Goal: Book appointment/travel/reservation

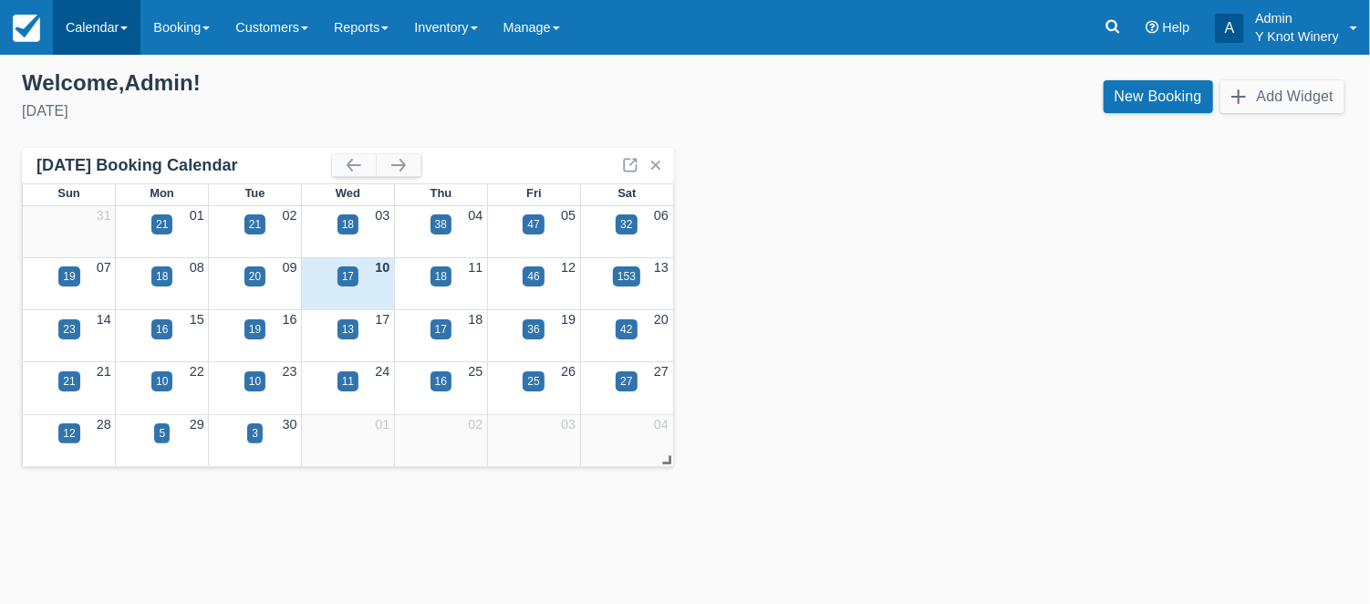
click at [126, 34] on link "Calendar" at bounding box center [97, 27] width 88 height 55
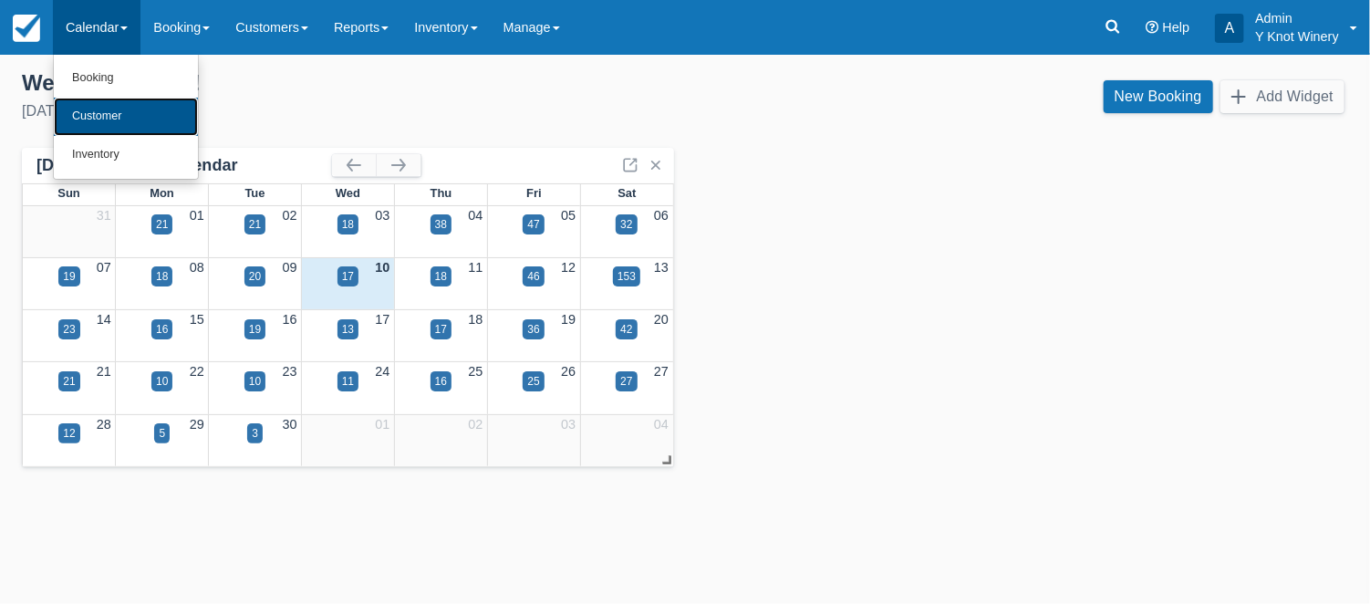
click at [119, 115] on link "Customer" at bounding box center [126, 117] width 144 height 38
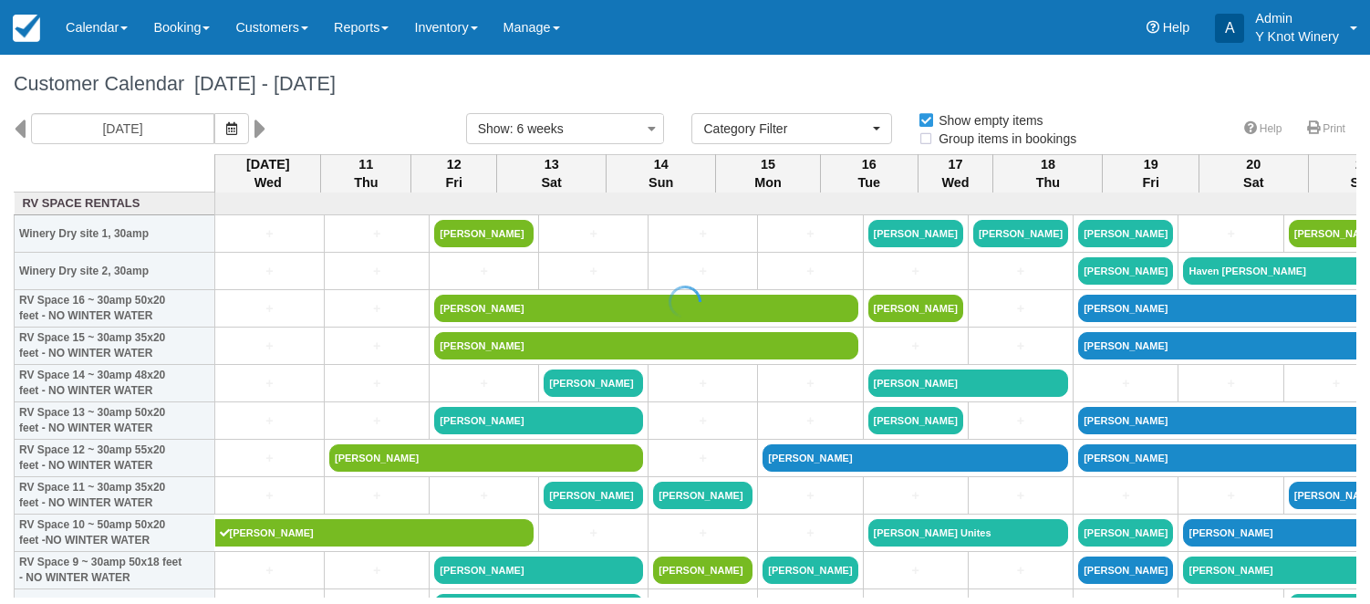
select select
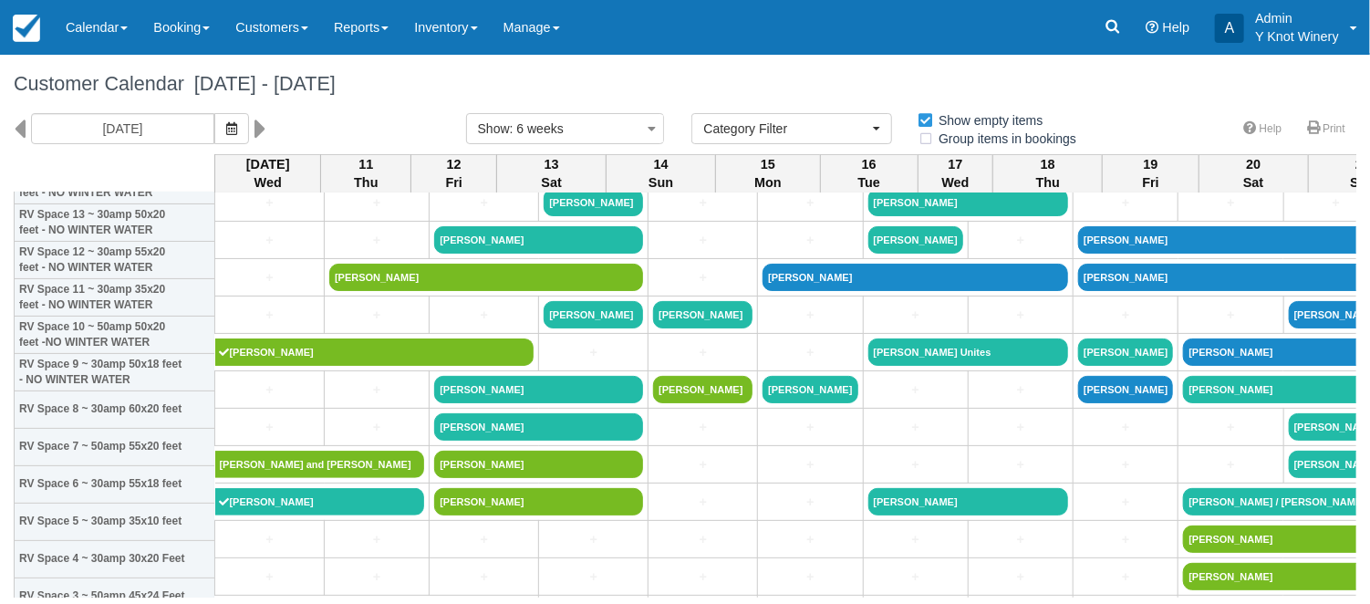
scroll to position [215, 0]
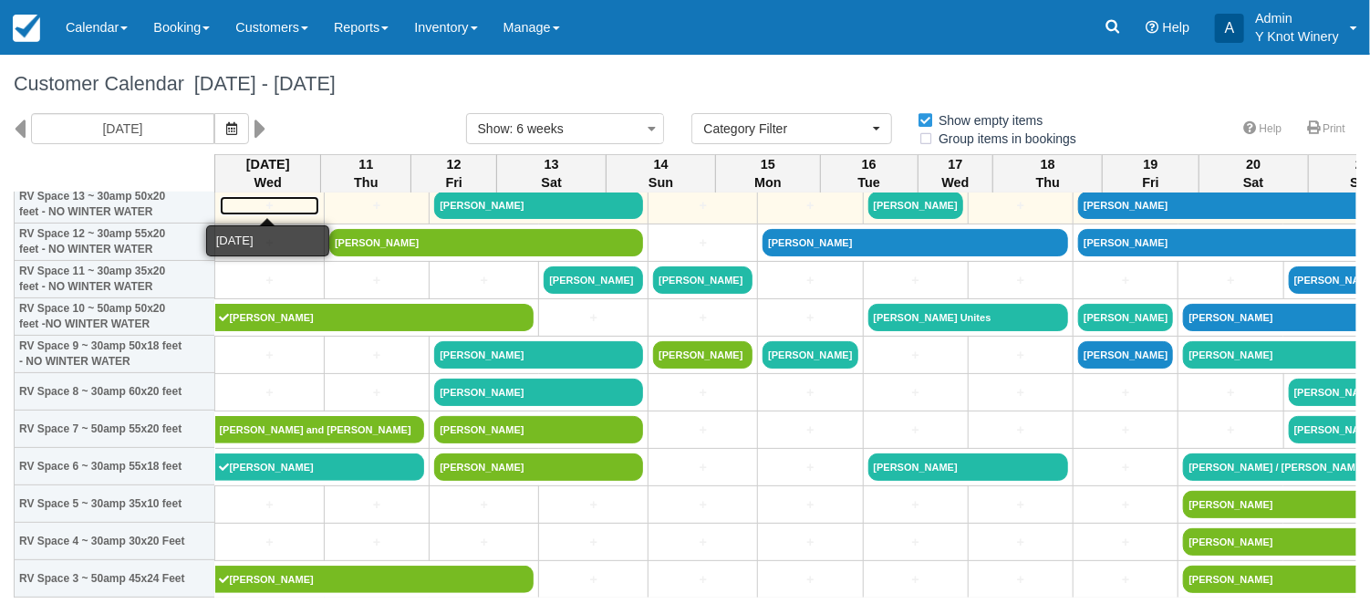
click at [246, 203] on link "+" at bounding box center [269, 205] width 99 height 19
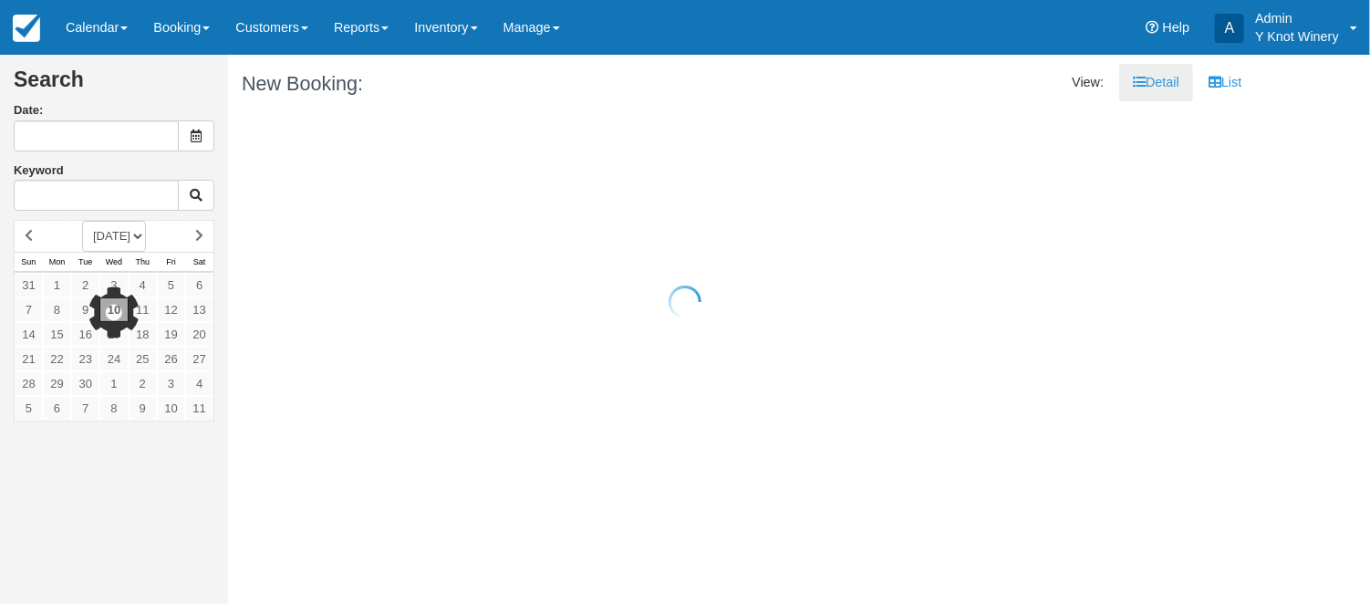
type input "[DATE]"
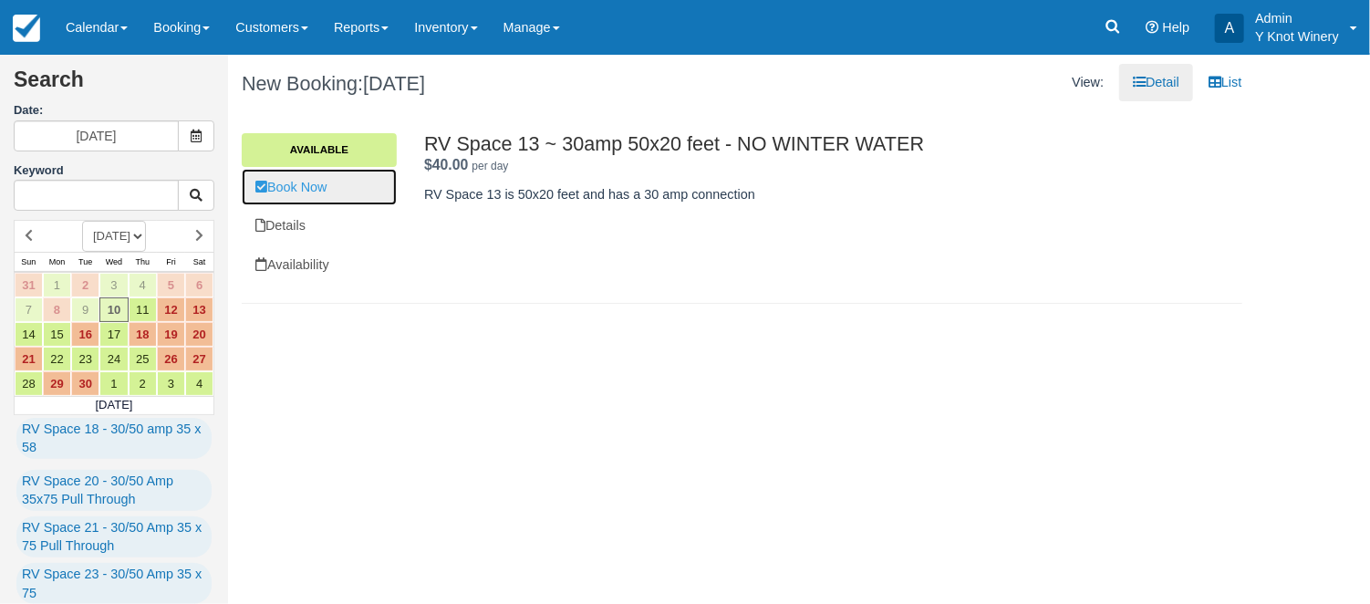
click at [301, 186] on link "Book Now" at bounding box center [319, 187] width 155 height 37
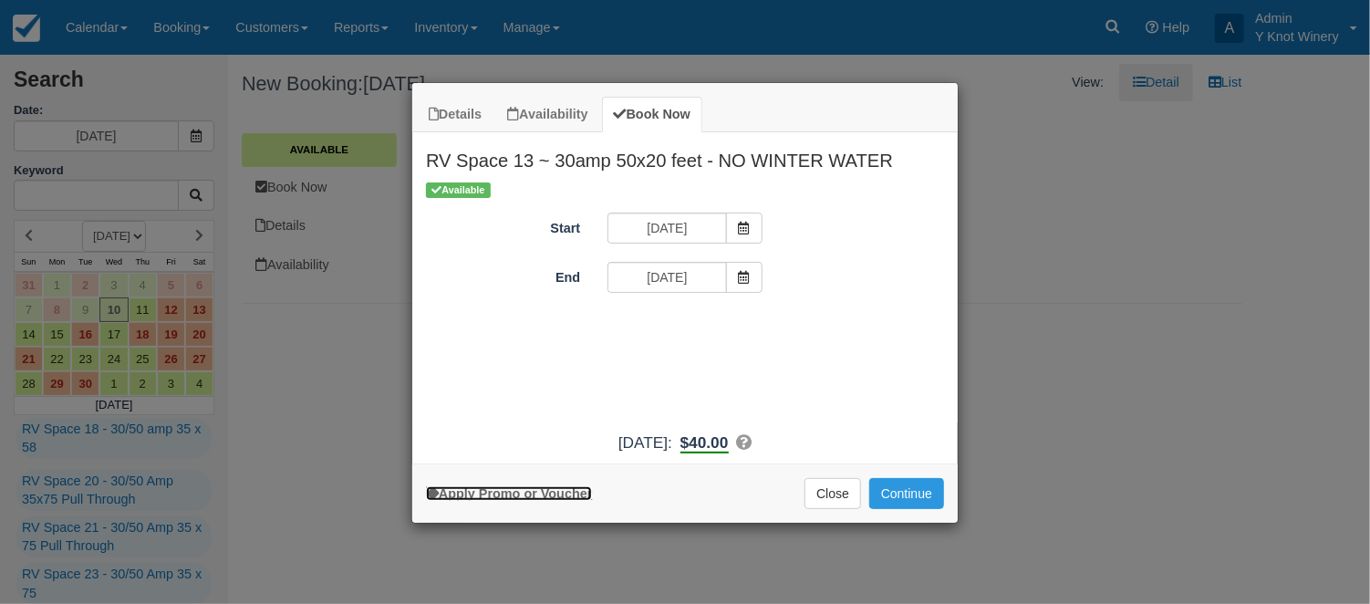
click at [535, 493] on link "Apply Promo or Voucher" at bounding box center [509, 493] width 166 height 15
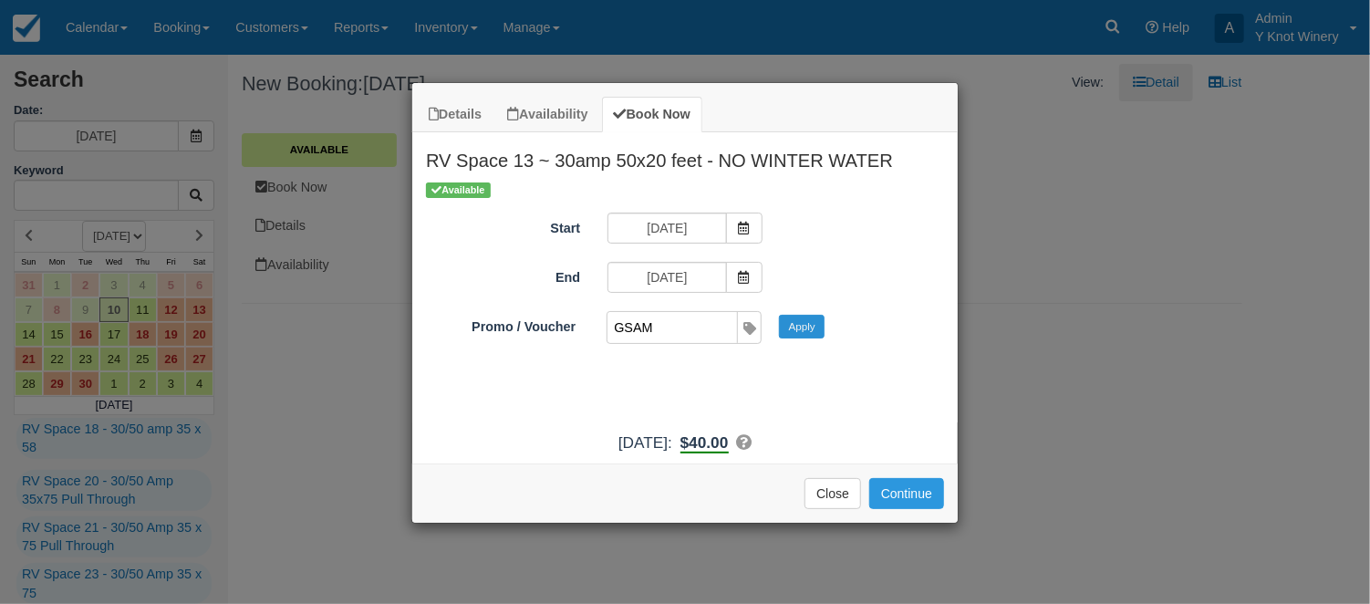
type input "GSAM"
click at [802, 329] on button "Apply" at bounding box center [802, 327] width 46 height 24
click at [899, 495] on button "Continue" at bounding box center [906, 493] width 75 height 31
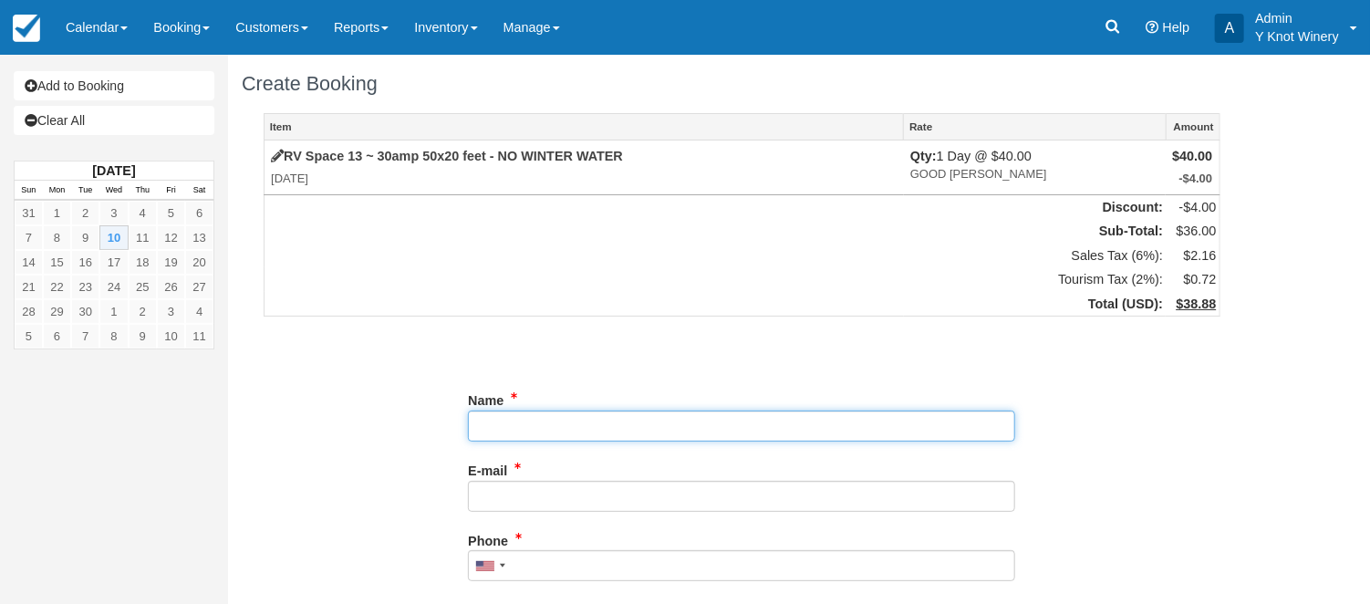
click at [487, 428] on input "Name" at bounding box center [741, 425] width 547 height 31
type input "Chris Berlin"
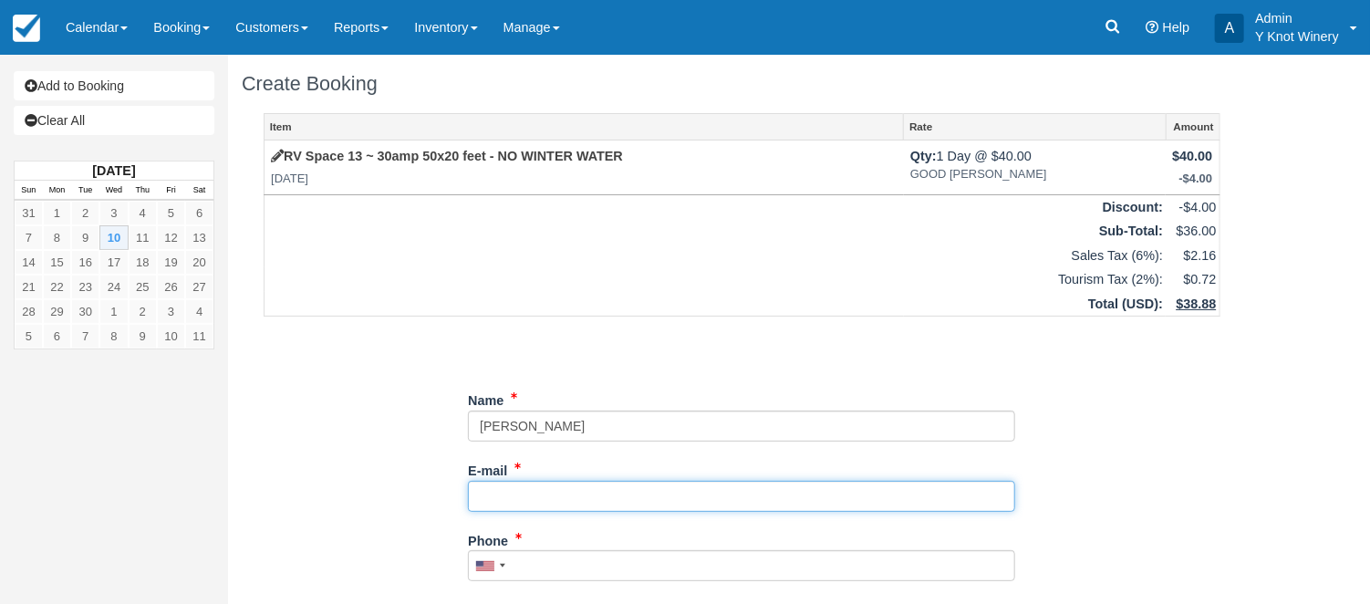
click at [506, 502] on input "E-mail" at bounding box center [741, 496] width 547 height 31
type input "chris@emerald.bc"
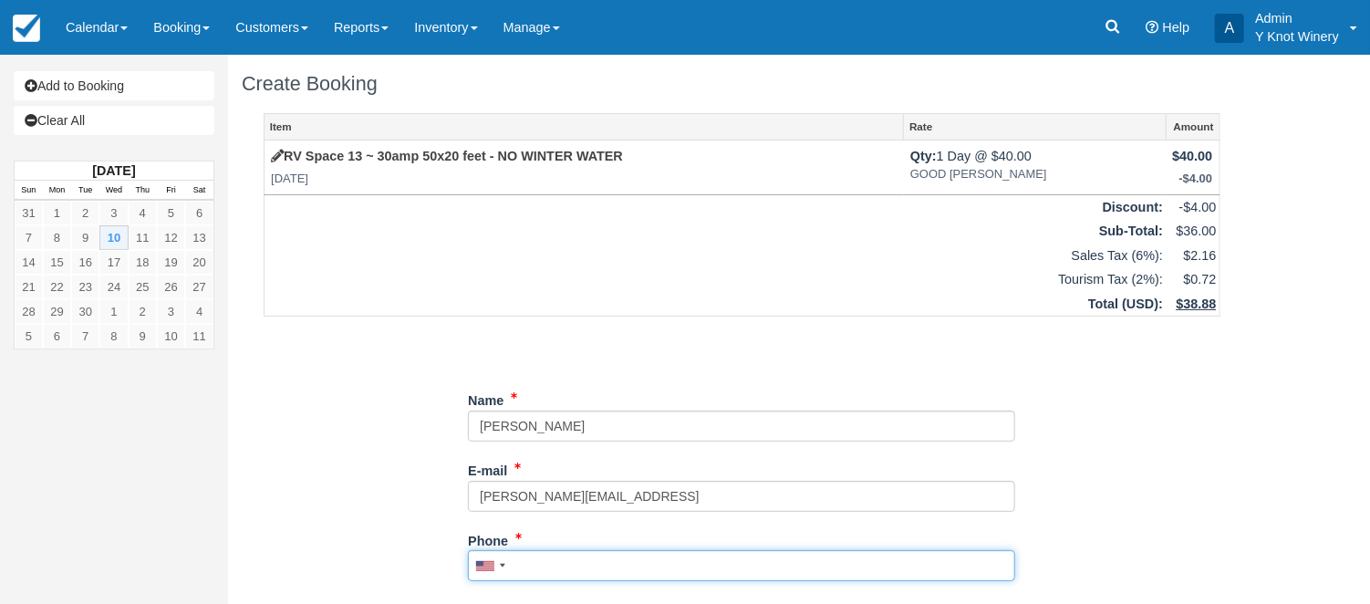
click at [544, 566] on input "Phone" at bounding box center [741, 565] width 547 height 31
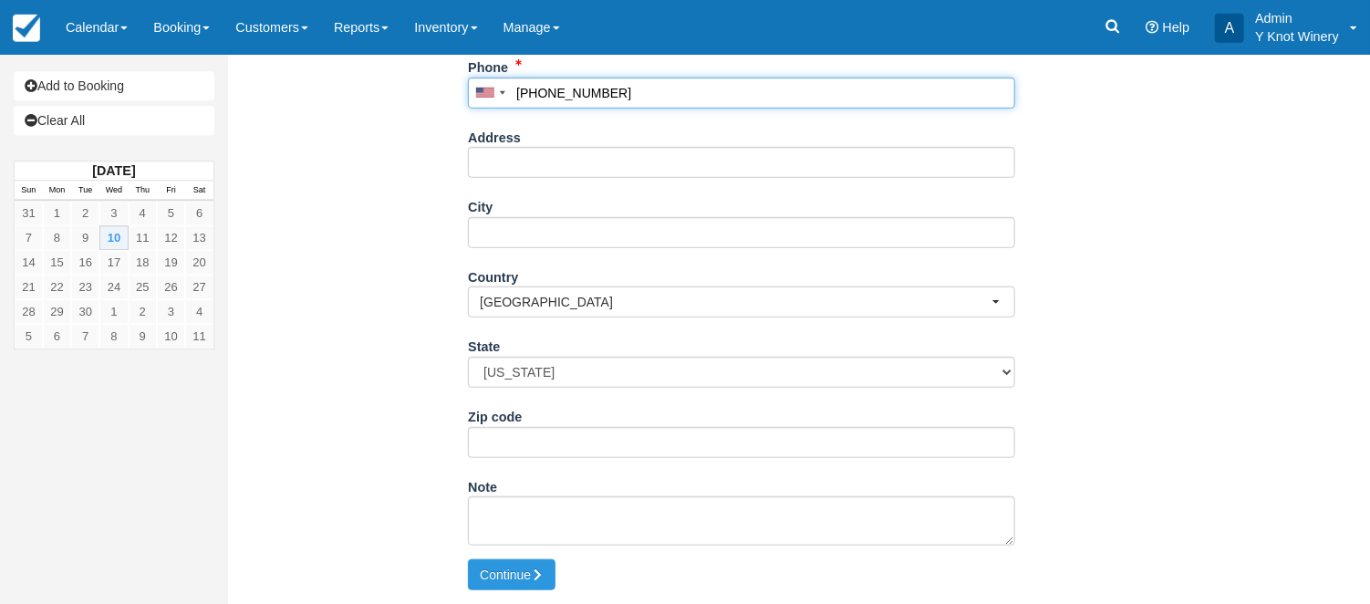
scroll to position [495, 0]
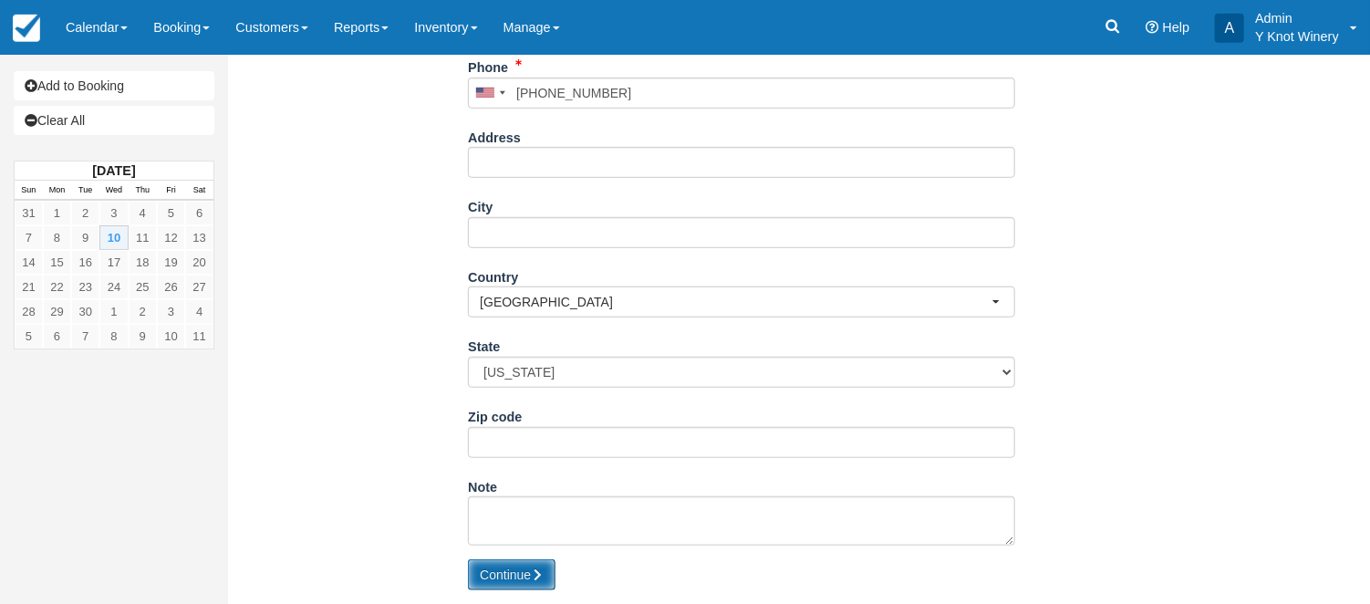
click at [512, 573] on button "Continue" at bounding box center [512, 574] width 88 height 31
type input "+15414503544"
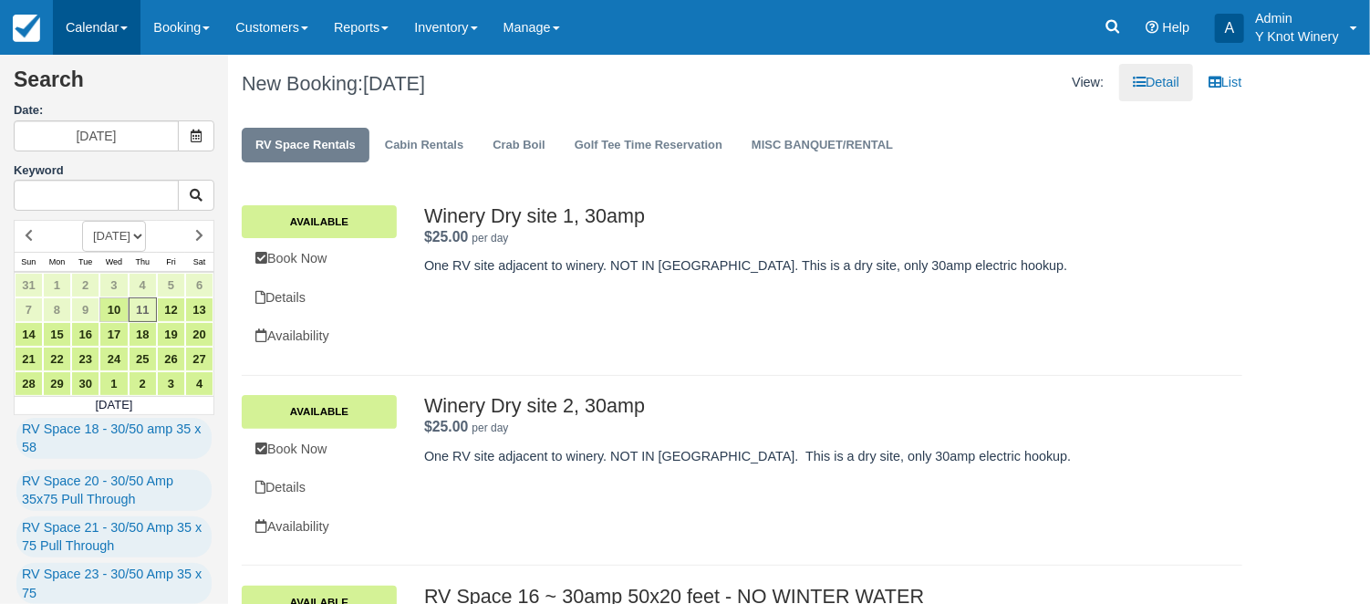
click at [125, 31] on link "Calendar" at bounding box center [97, 27] width 88 height 55
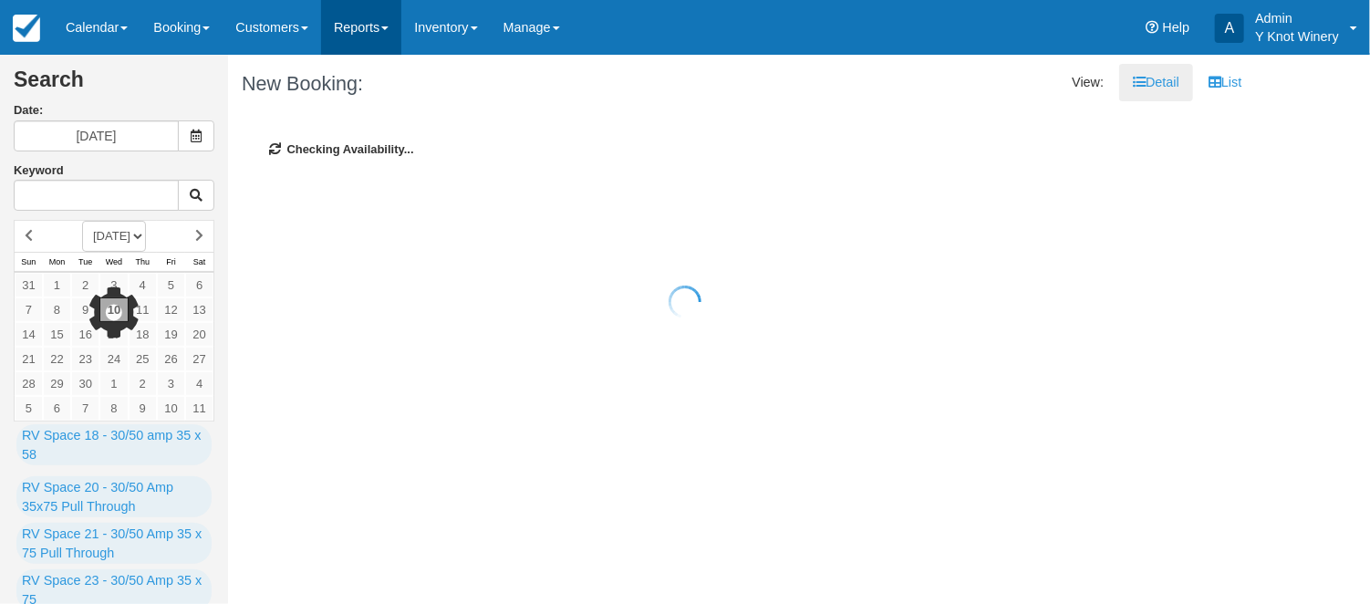
type input "[DATE]"
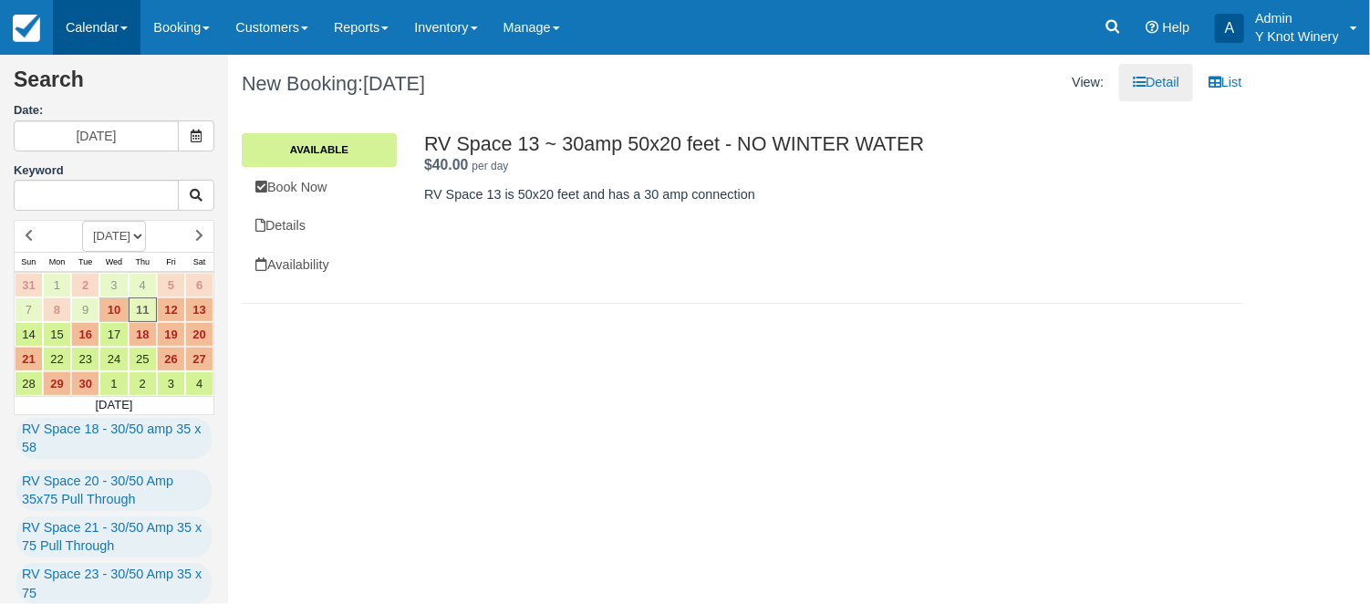
click at [134, 35] on link "Calendar" at bounding box center [97, 27] width 88 height 55
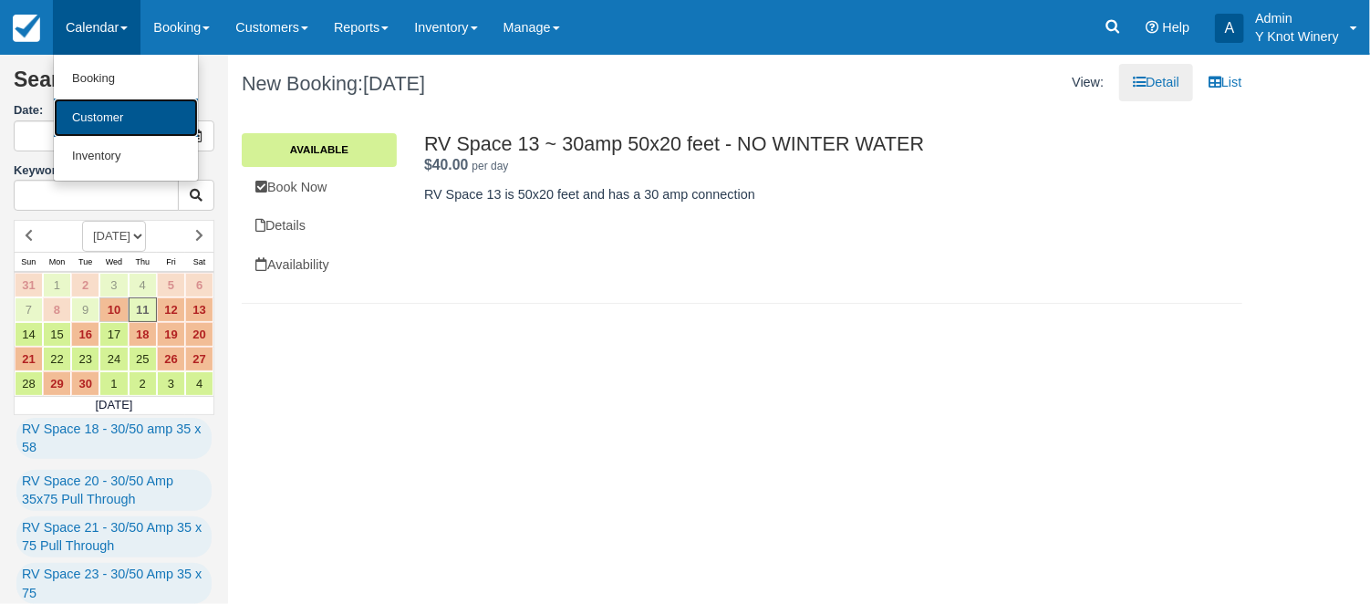
click at [142, 118] on link "Customer" at bounding box center [126, 118] width 144 height 39
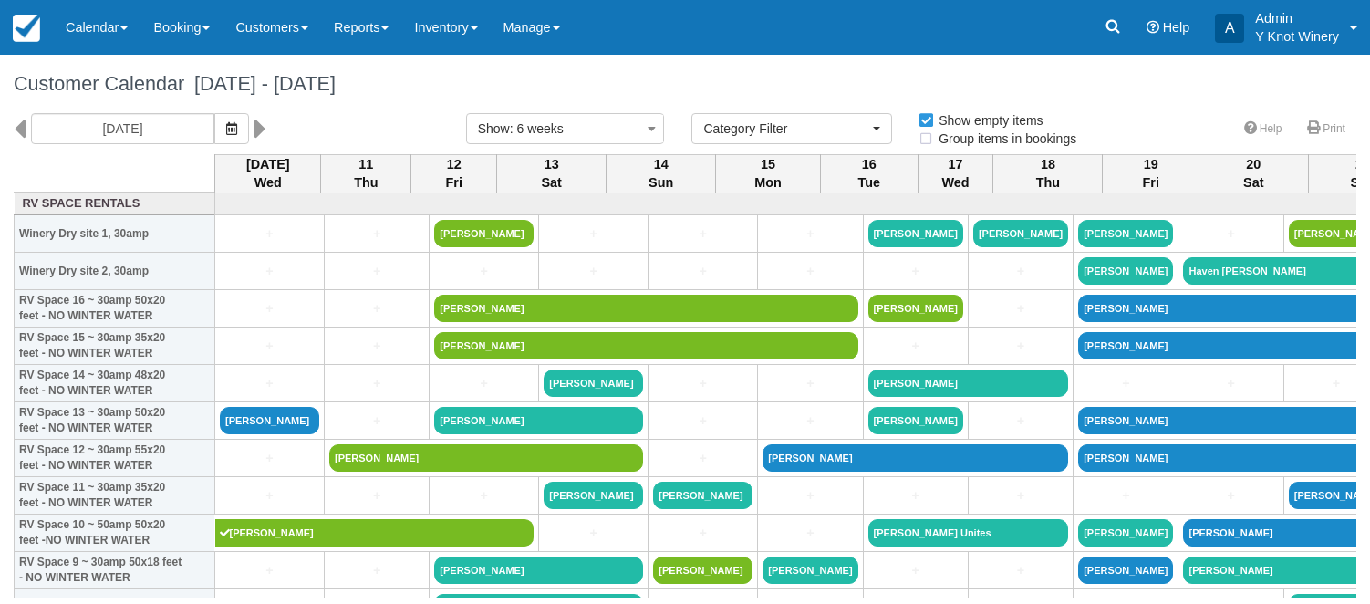
select select
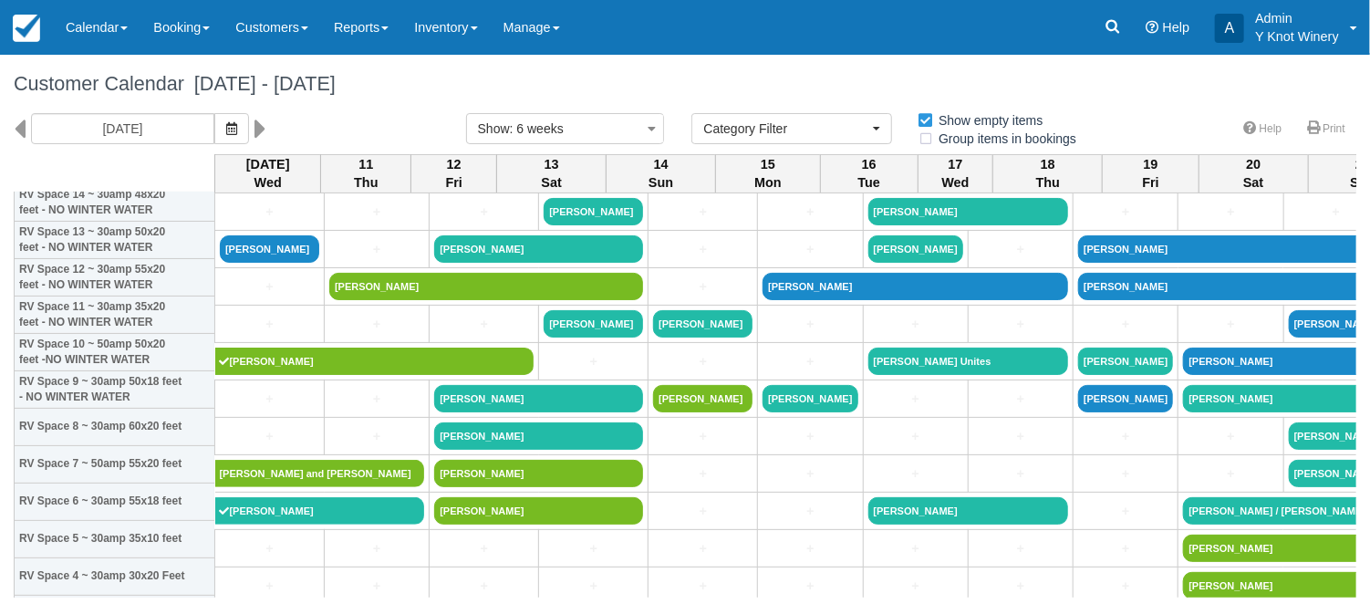
scroll to position [198, 0]
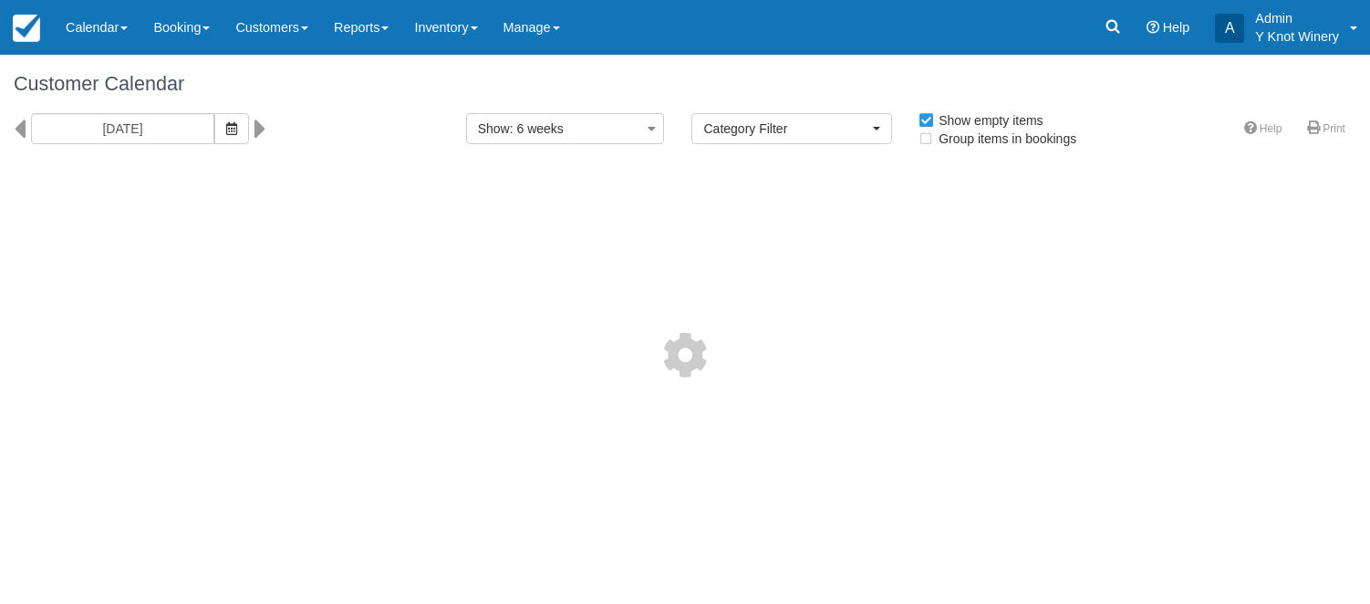
select select
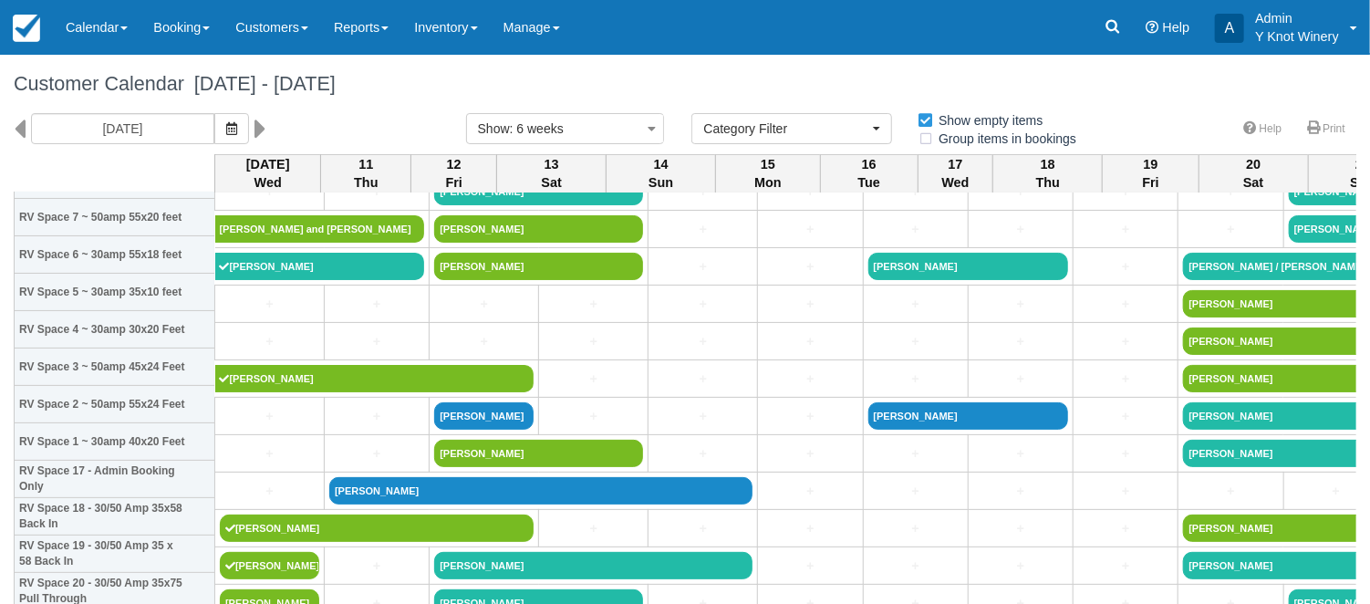
scroll to position [439, 0]
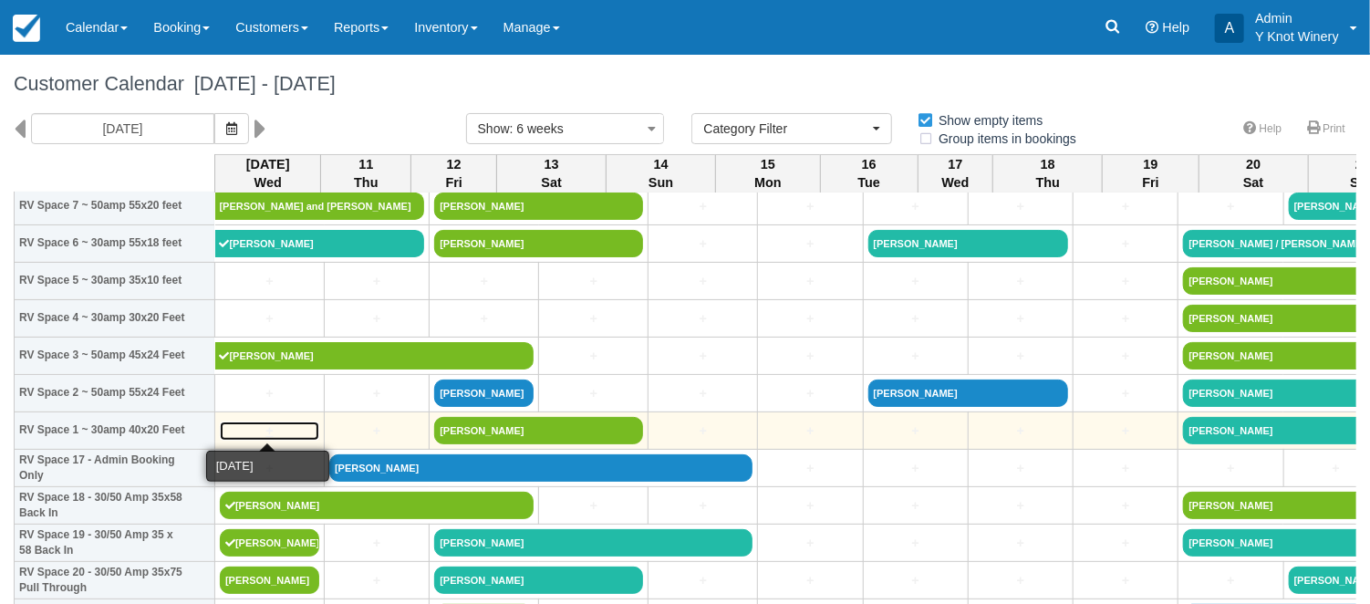
click at [239, 424] on link "+" at bounding box center [269, 430] width 99 height 19
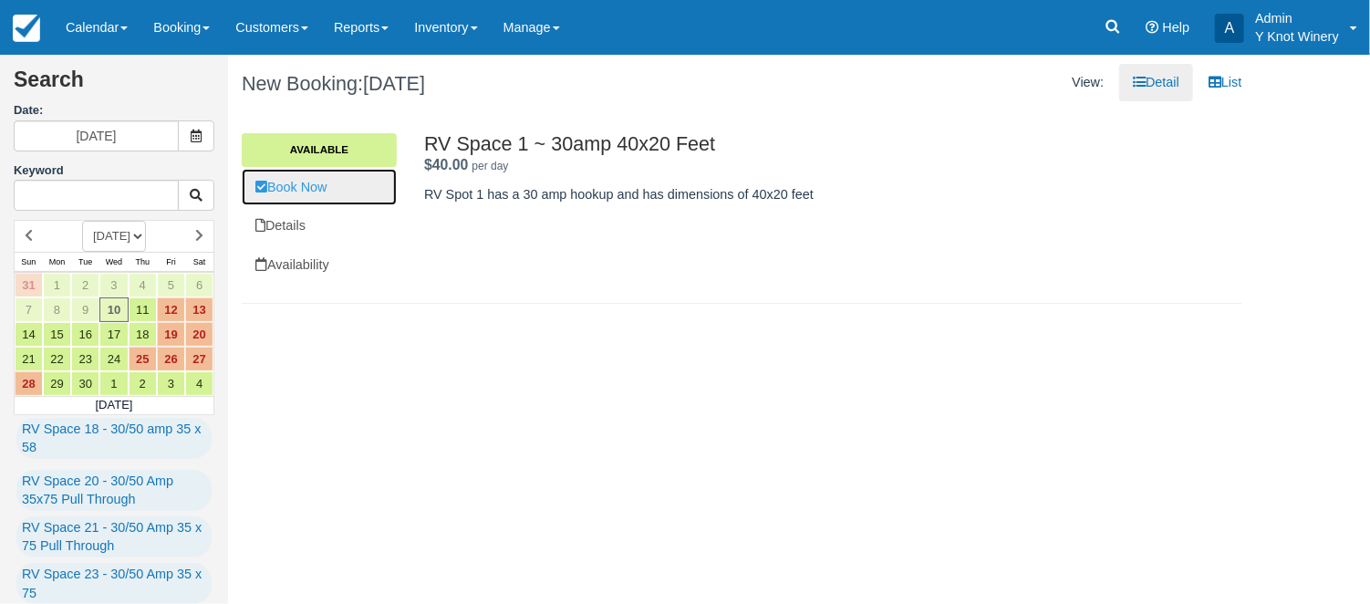
click at [327, 188] on link "Book Now" at bounding box center [319, 187] width 155 height 37
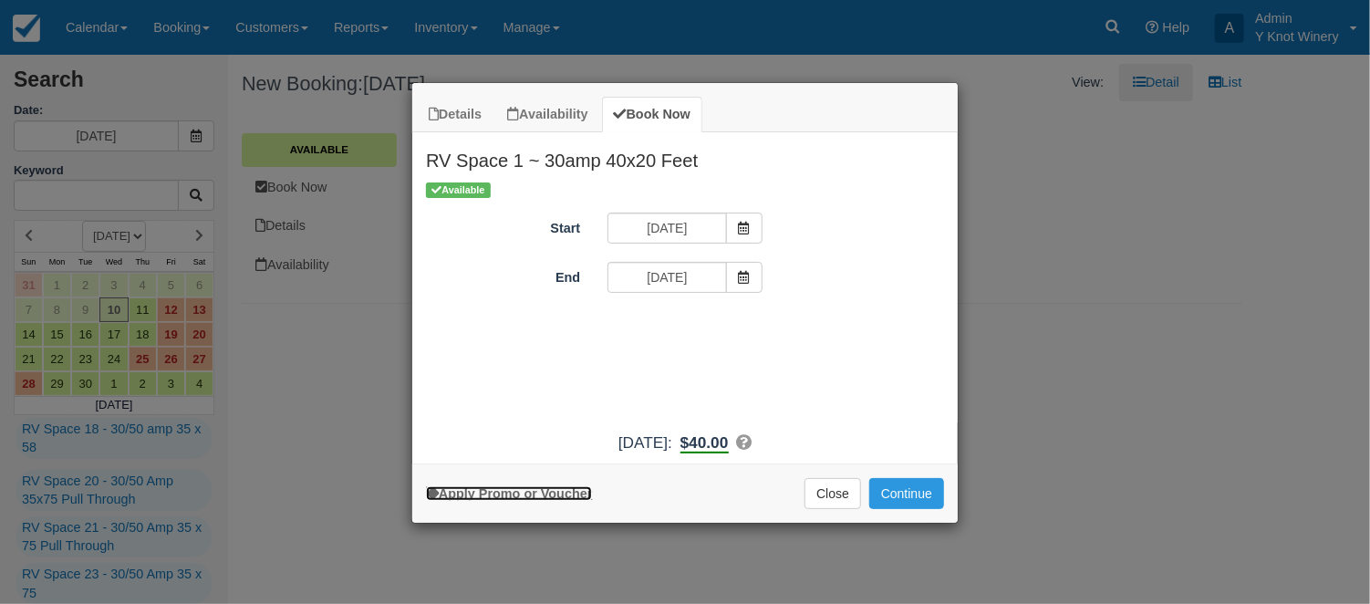
click at [542, 494] on link "Apply Promo or Voucher" at bounding box center [509, 493] width 166 height 15
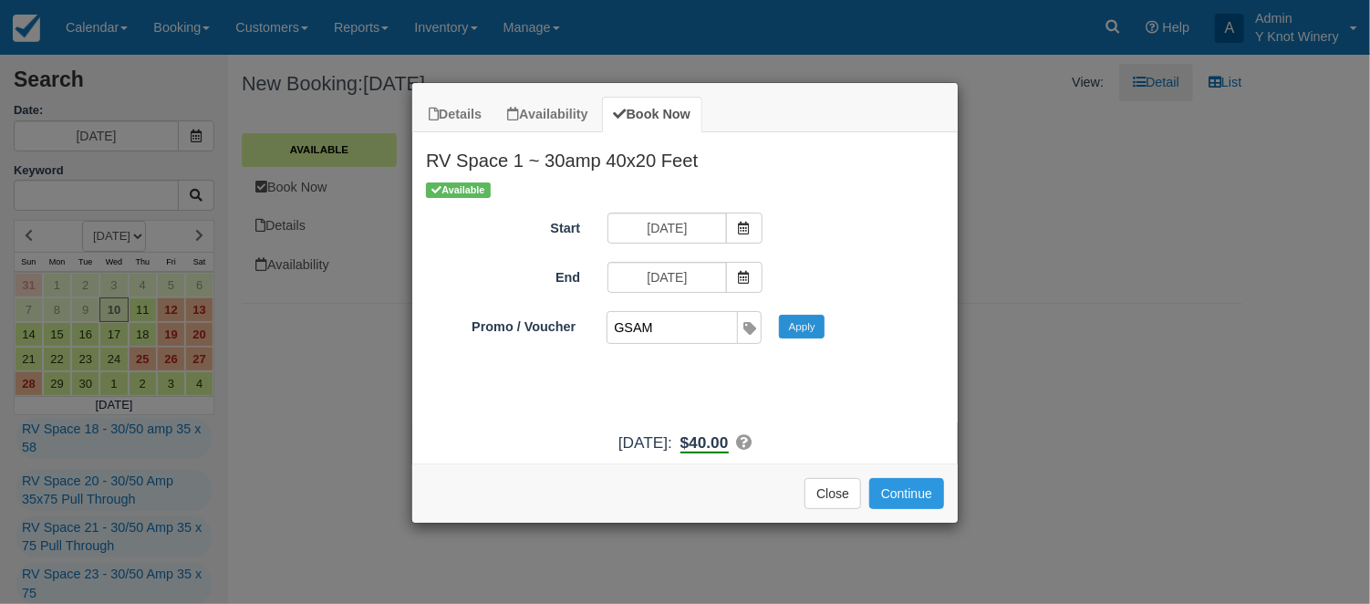
type input "GSAM"
click at [794, 327] on button "Apply" at bounding box center [802, 327] width 46 height 24
click at [896, 492] on button "Continue" at bounding box center [906, 493] width 75 height 31
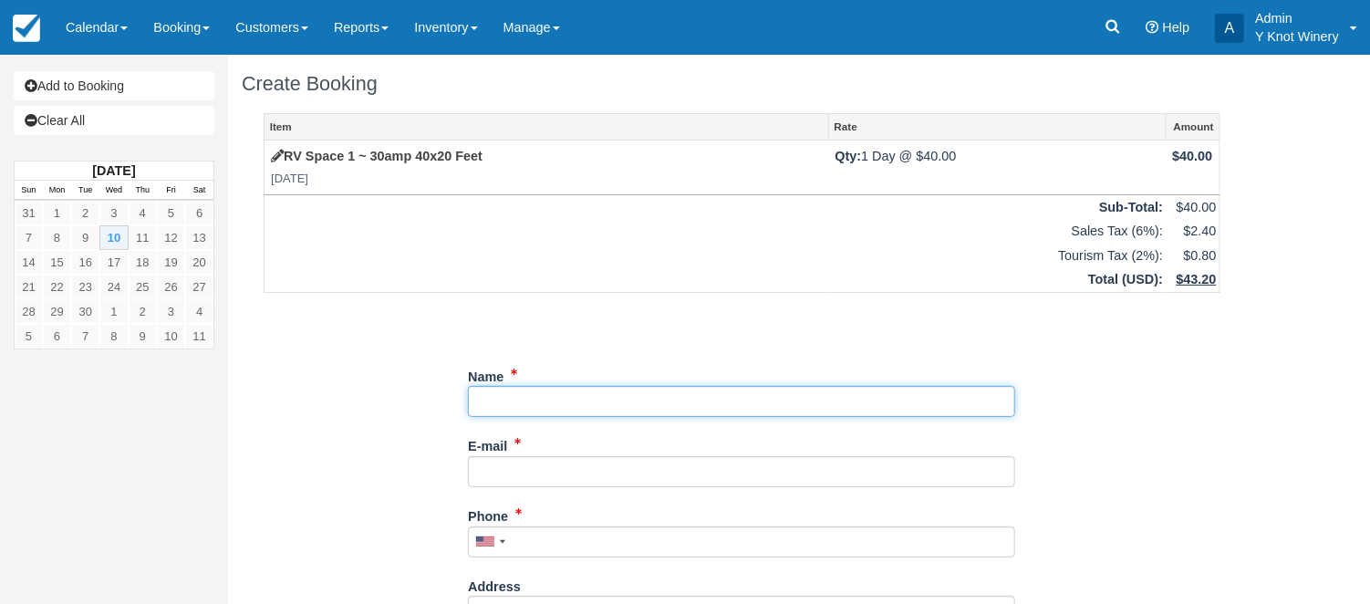
click at [496, 404] on input "Name" at bounding box center [741, 401] width 547 height 31
click at [511, 401] on input "Name" at bounding box center [741, 401] width 547 height 31
type input "[PERSON_NAME]"
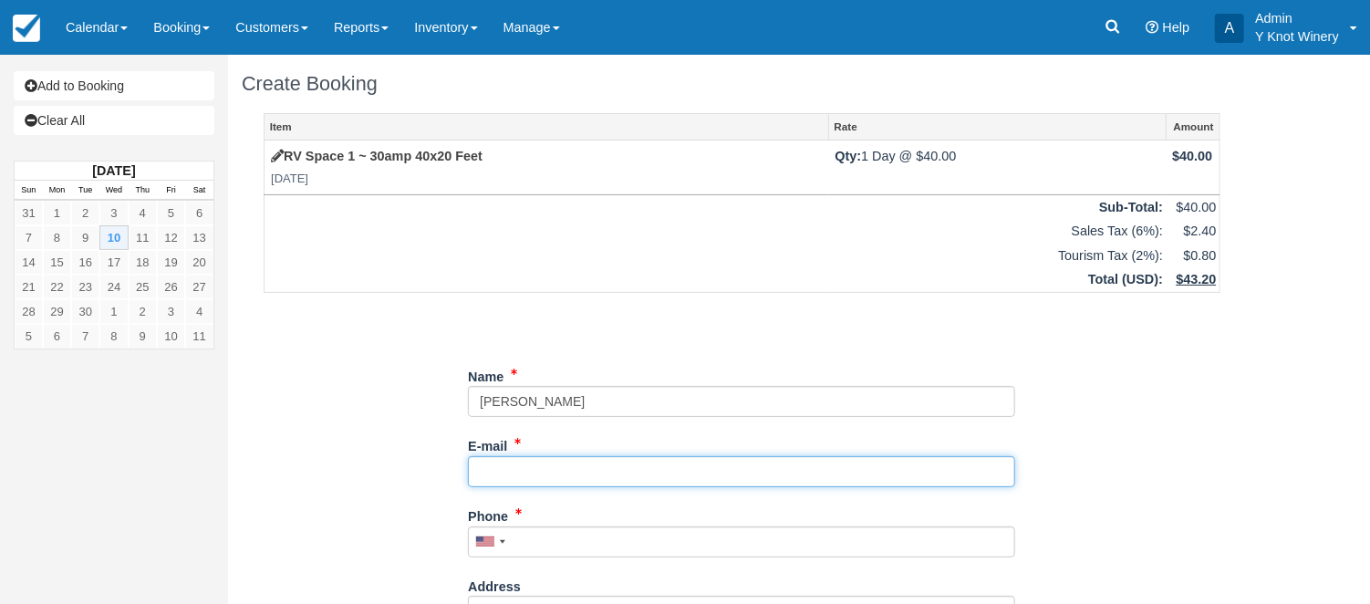
click at [507, 473] on input "E-mail" at bounding box center [741, 471] width 547 height 31
type input "[EMAIL_ADDRESS][DOMAIN_NAME]"
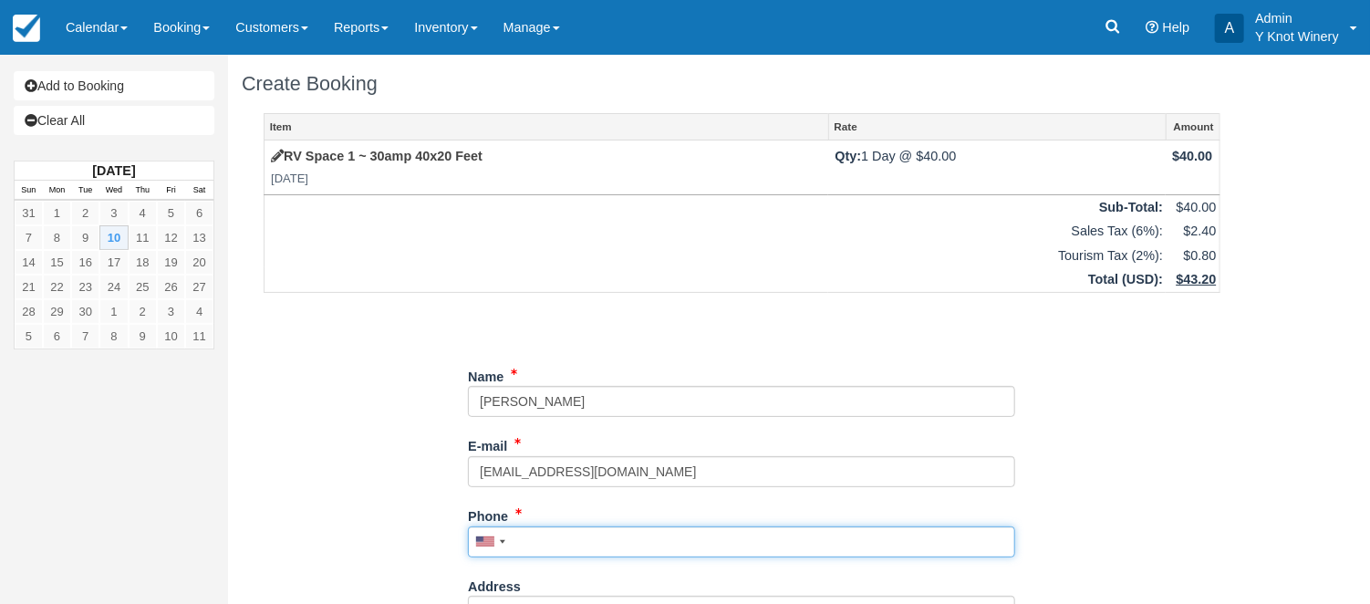
click at [556, 541] on input "Phone" at bounding box center [741, 541] width 547 height 31
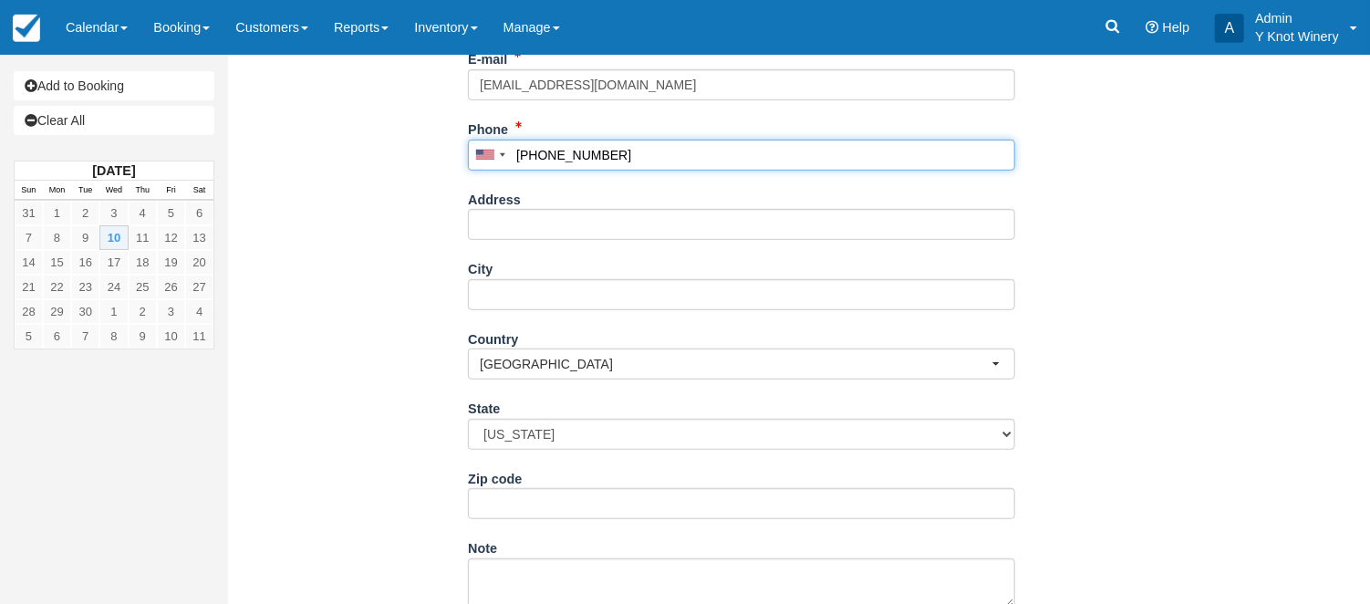
scroll to position [452, 0]
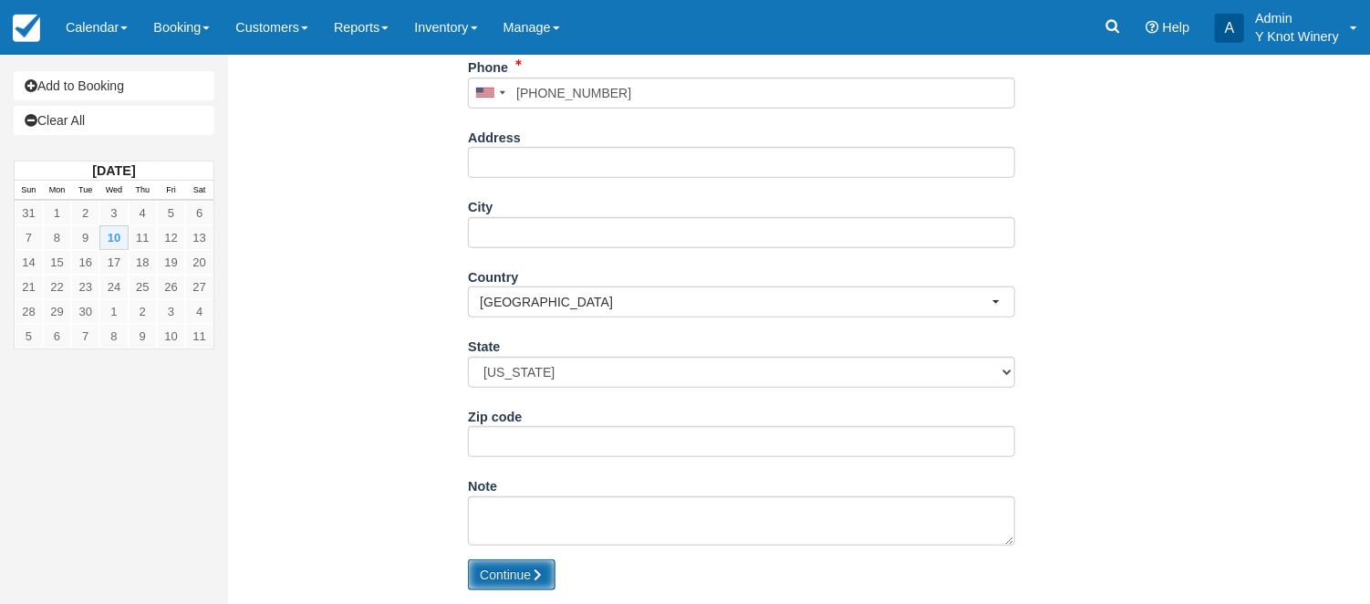
click at [491, 577] on button "Continue" at bounding box center [512, 574] width 88 height 31
type input "[PHONE_NUMBER]"
